Goal: Find contact information: Find contact information

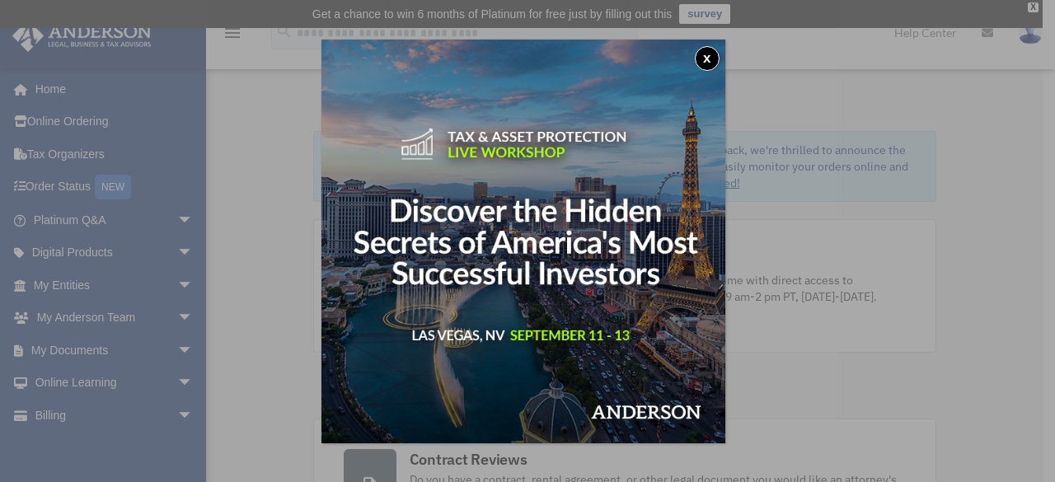
click at [712, 58] on button "x" at bounding box center [707, 58] width 25 height 25
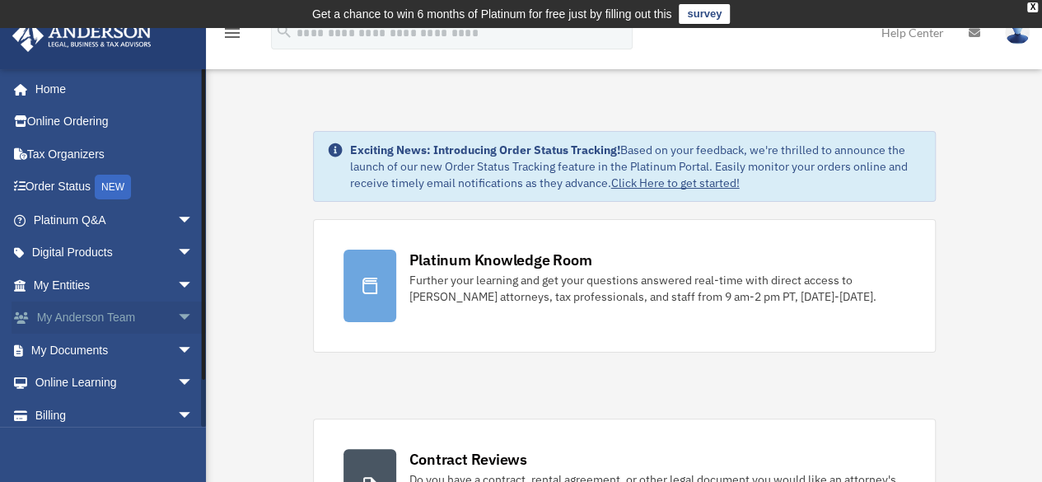
click at [137, 313] on link "My [PERSON_NAME] Team arrow_drop_down" at bounding box center [115, 318] width 207 height 33
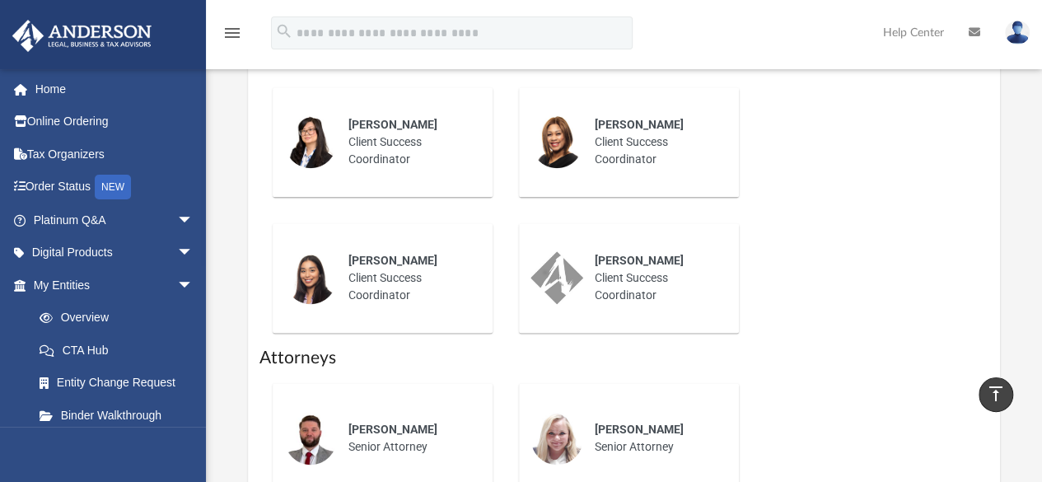
scroll to position [496, 0]
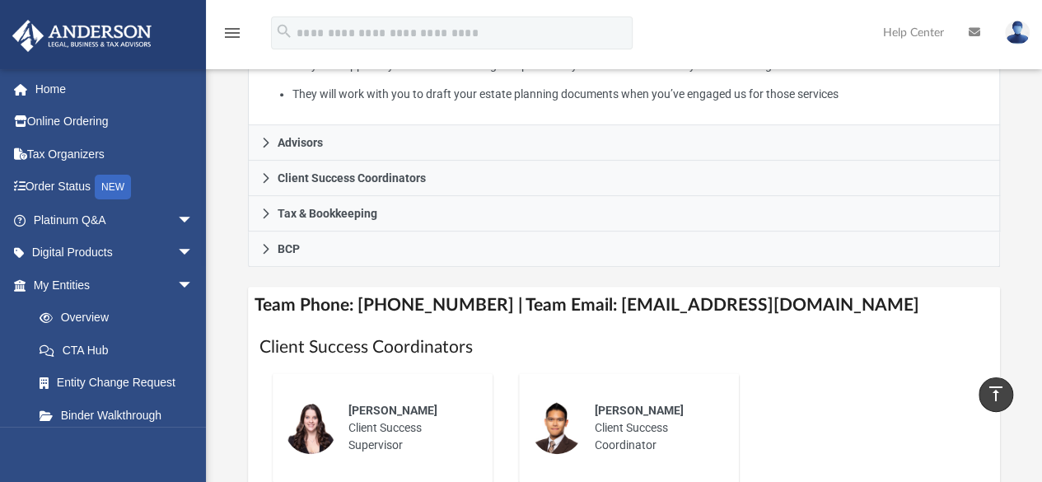
click at [597, 294] on h4 "Team Phone: (725) 201-7371 | Team Email: myteam@andersonadvisors.com" at bounding box center [624, 305] width 753 height 37
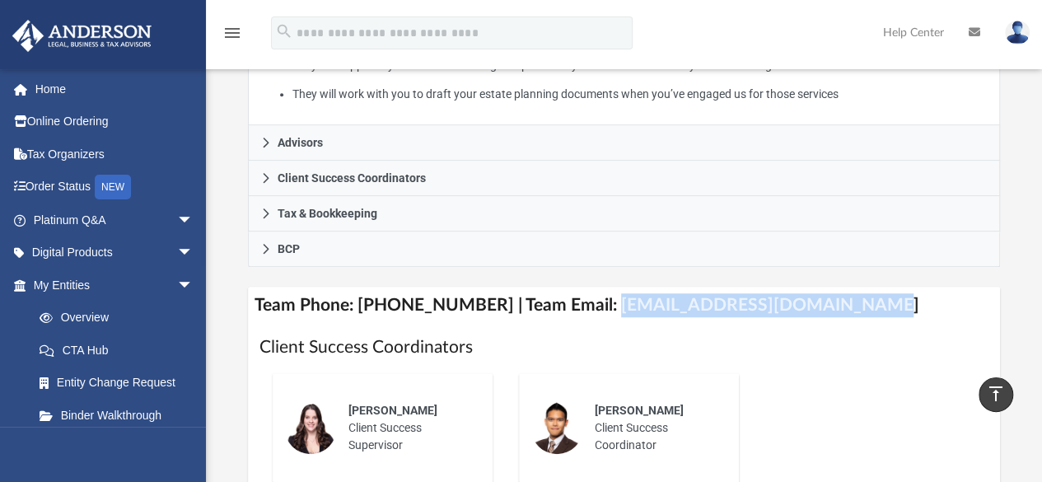
drag, startPoint x: 588, startPoint y: 301, endPoint x: 843, endPoint y: 285, distance: 255.1
click at [843, 287] on h4 "Team Phone: (725) 201-7371 | Team Email: myteam@andersonadvisors.com" at bounding box center [624, 305] width 753 height 37
copy h4 "myteam@andersonadvisors.com"
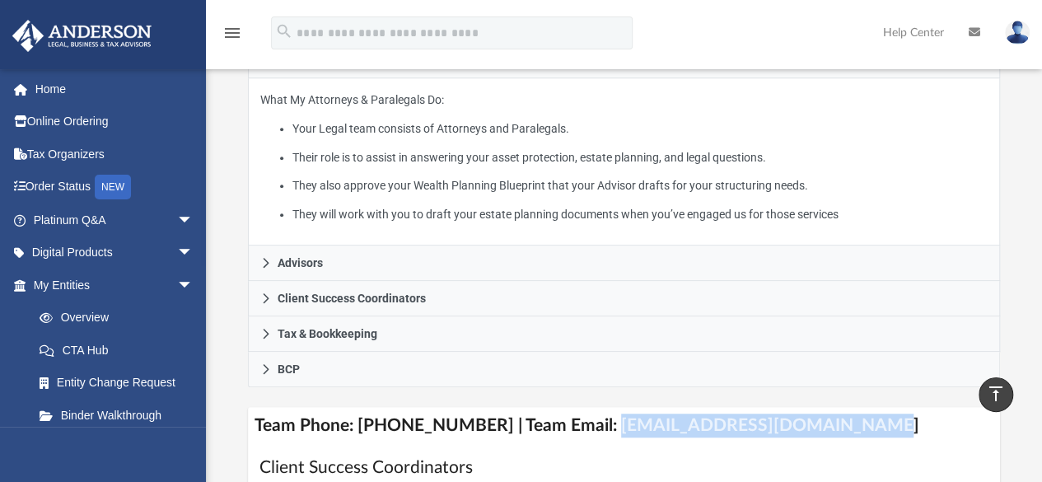
scroll to position [344, 0]
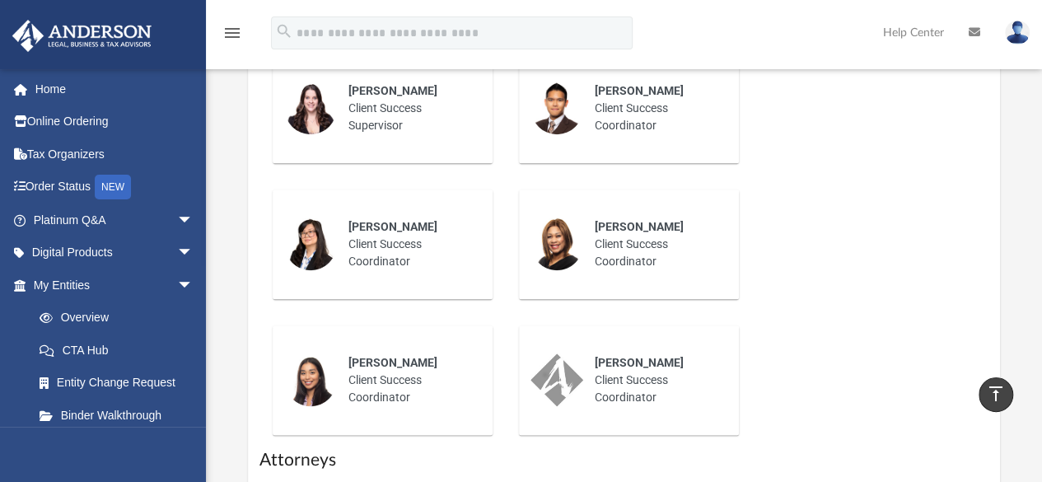
click at [860, 209] on div "Jennie Wilson Client Success Supervisor Jay Barlao Client Success Coordinator N…" at bounding box center [625, 244] width 730 height 408
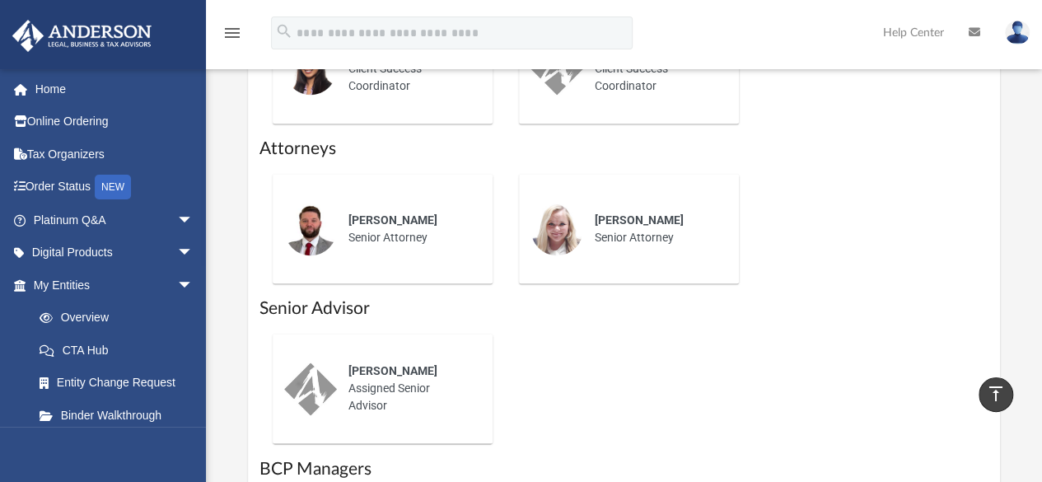
scroll to position [1116, 0]
